Goal: Information Seeking & Learning: Check status

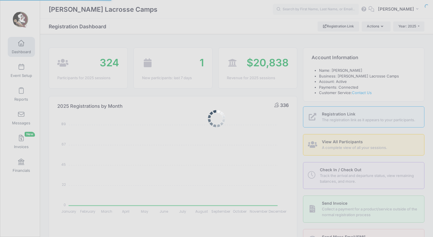
select select
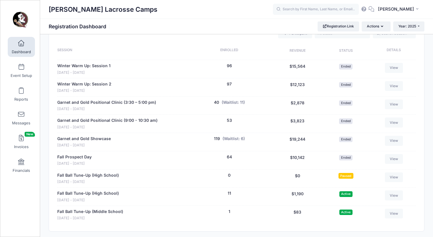
scroll to position [223, 0]
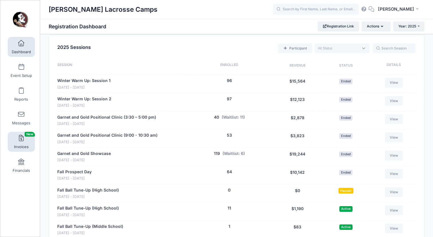
click at [18, 142] on link "Invoices New" at bounding box center [21, 142] width 27 height 20
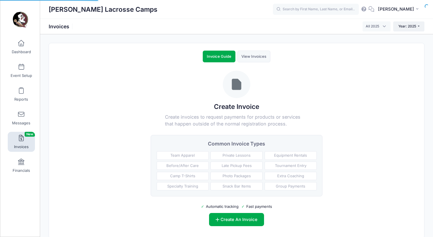
select select
click at [28, 163] on link "Financials" at bounding box center [21, 166] width 27 height 20
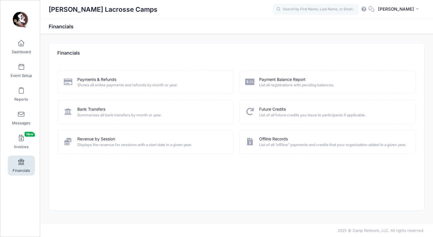
click at [91, 74] on div "Payments & Refunds Shows all online payments and refunds by month or year." at bounding box center [145, 82] width 176 height 23
click at [91, 78] on link "Payments & Refunds" at bounding box center [96, 80] width 39 height 6
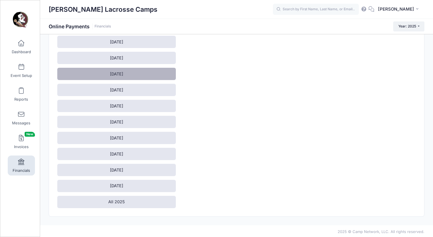
scroll to position [47, 0]
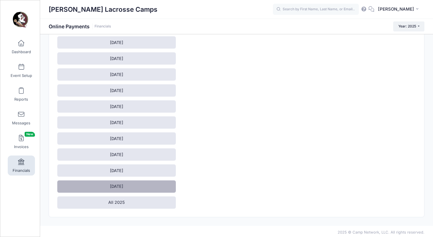
click at [111, 182] on link "October 2025" at bounding box center [116, 187] width 118 height 12
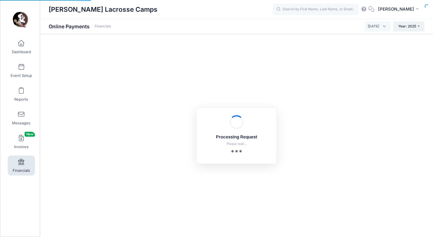
select select "10"
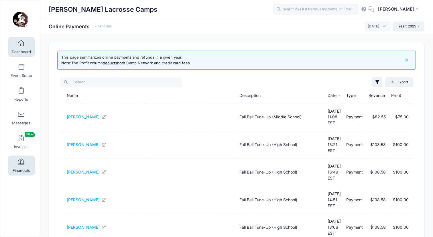
click at [17, 40] on link "Dashboard" at bounding box center [21, 47] width 27 height 20
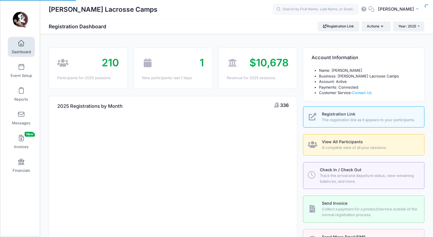
select select
